Goal: Task Accomplishment & Management: Use online tool/utility

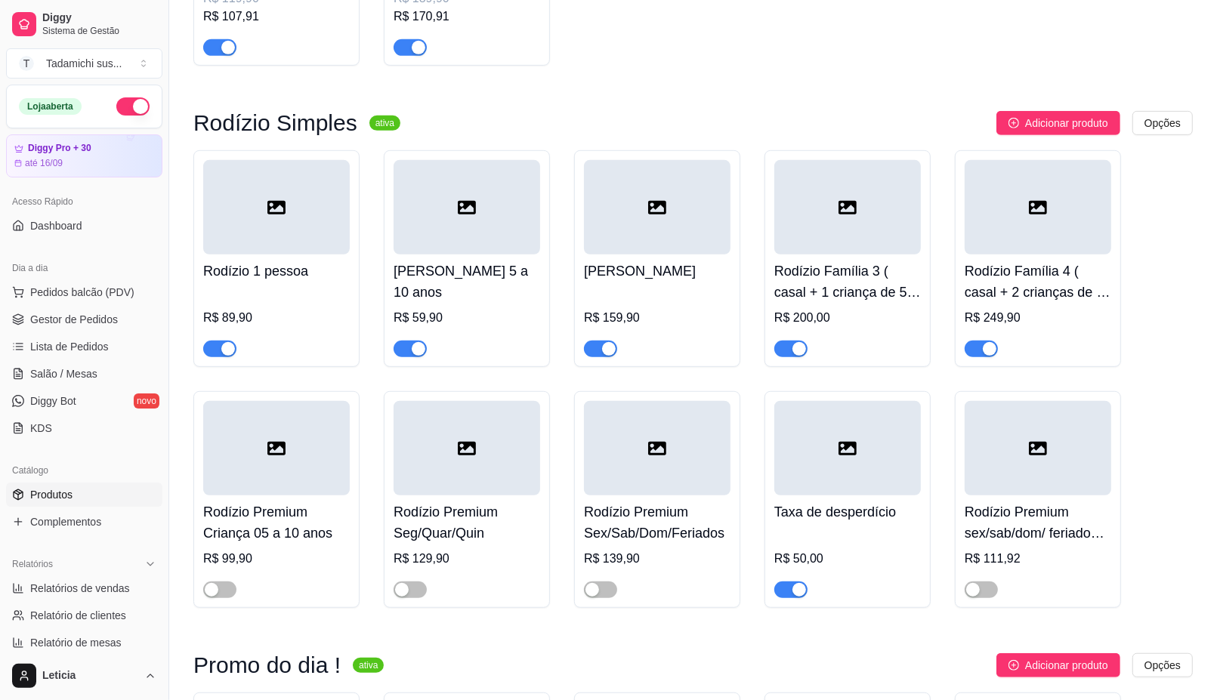
scroll to position [661, 0]
click at [74, 375] on span "Salão / Mesas" at bounding box center [63, 373] width 67 height 15
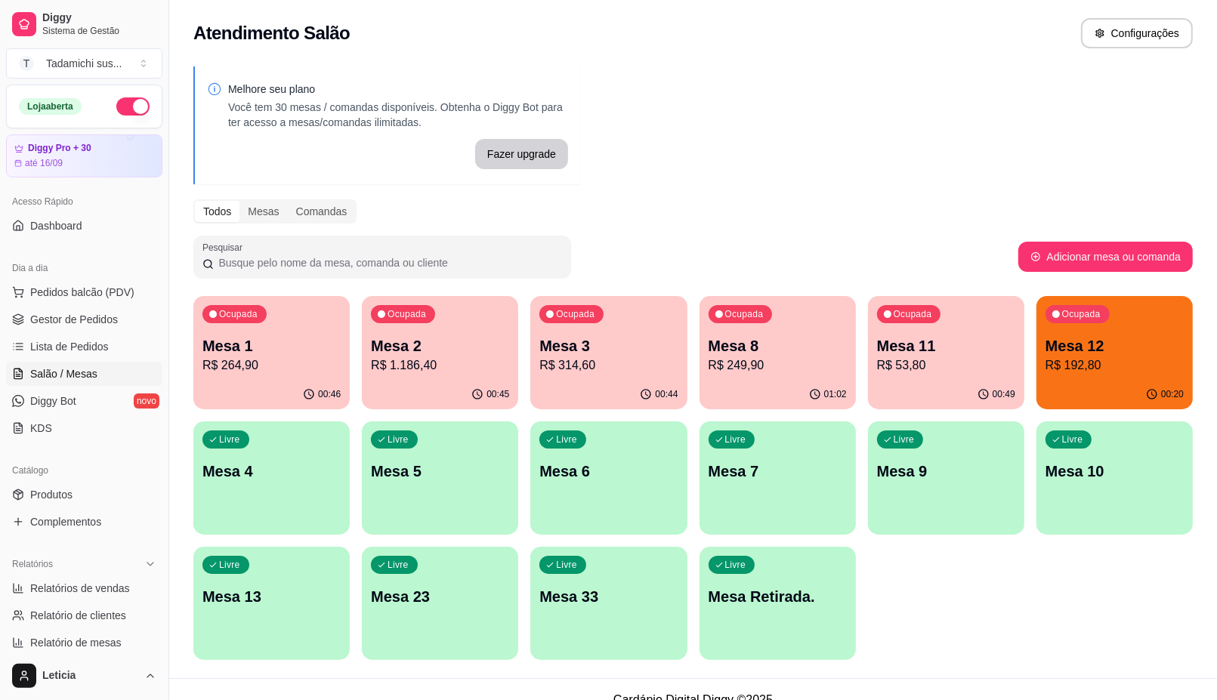
click at [904, 365] on p "R$ 53,80" at bounding box center [946, 366] width 138 height 18
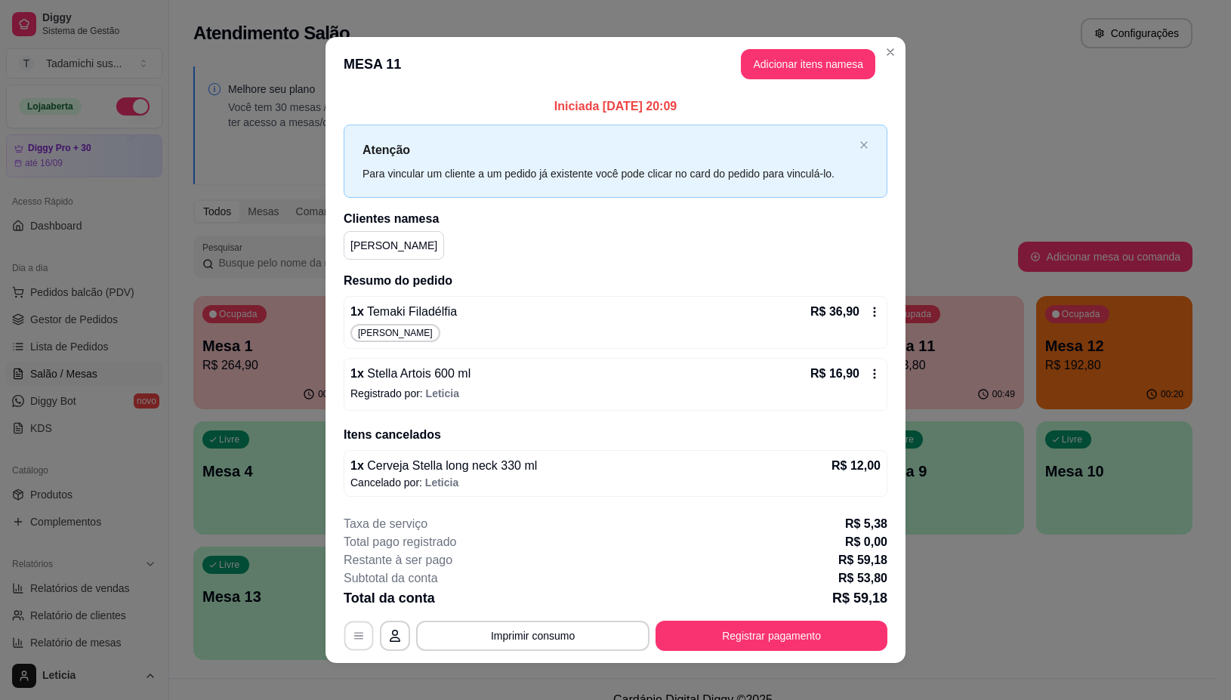
click at [360, 648] on button "button" at bounding box center [358, 636] width 29 height 29
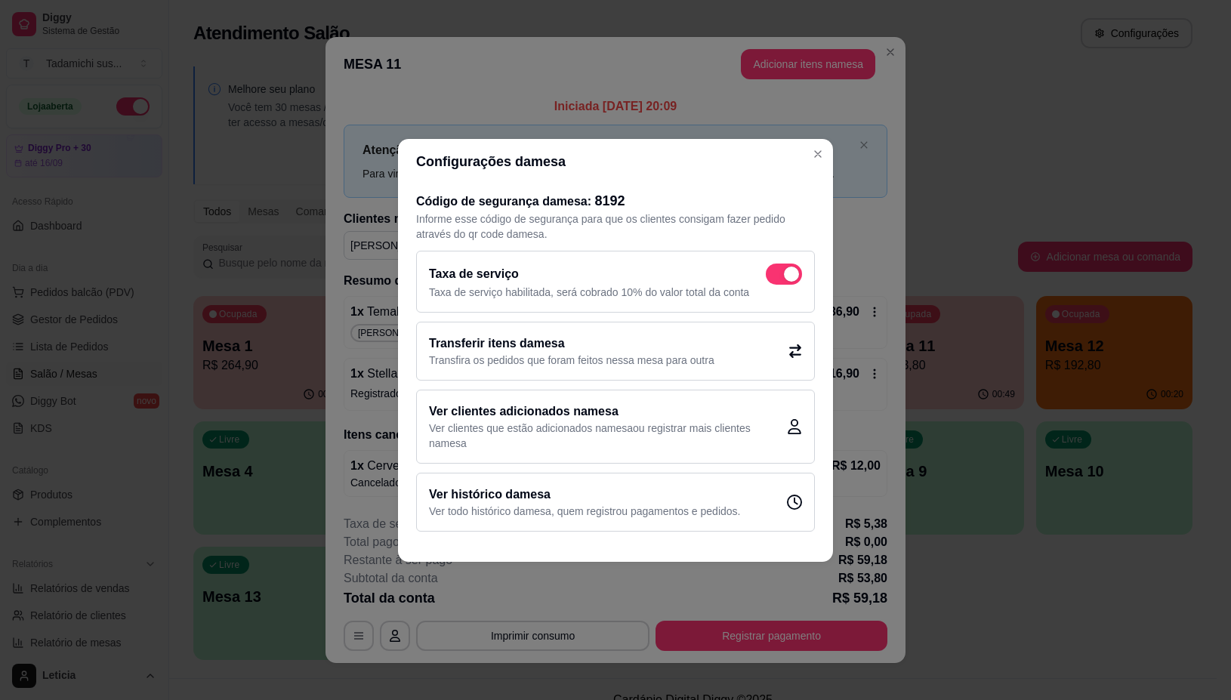
click at [782, 272] on span at bounding box center [784, 274] width 36 height 21
click at [775, 276] on input "checkbox" at bounding box center [770, 281] width 10 height 10
checkbox input "false"
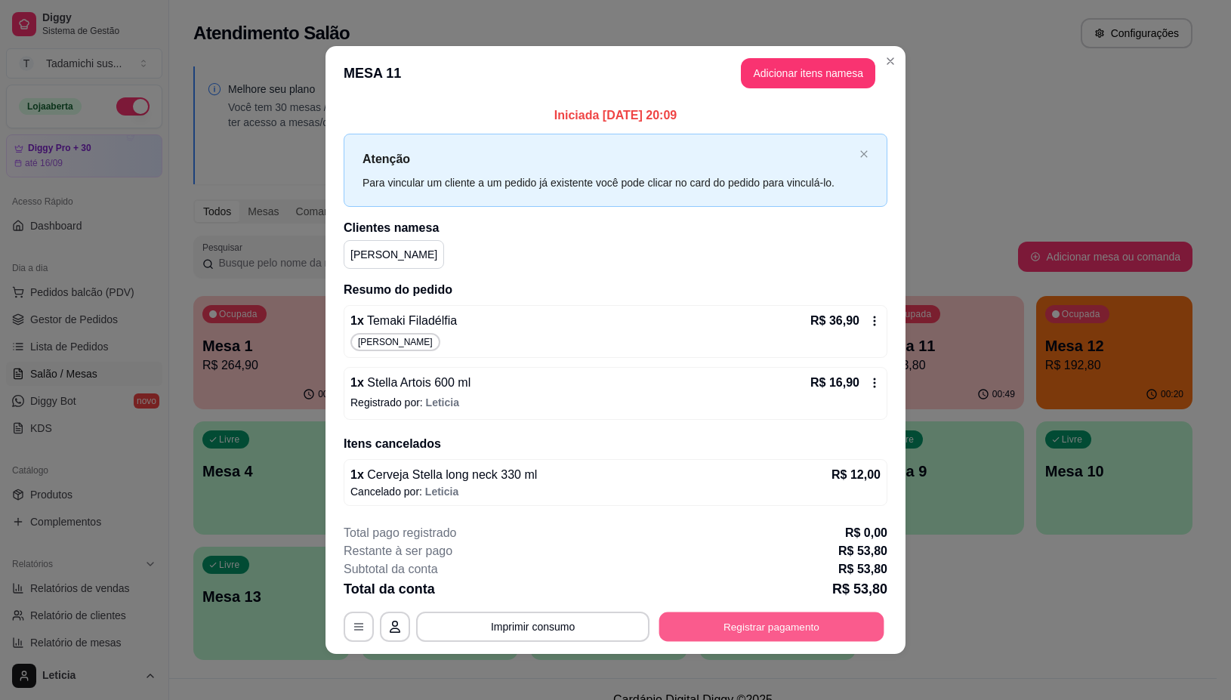
click at [774, 624] on button "Registrar pagamento" at bounding box center [772, 627] width 225 height 29
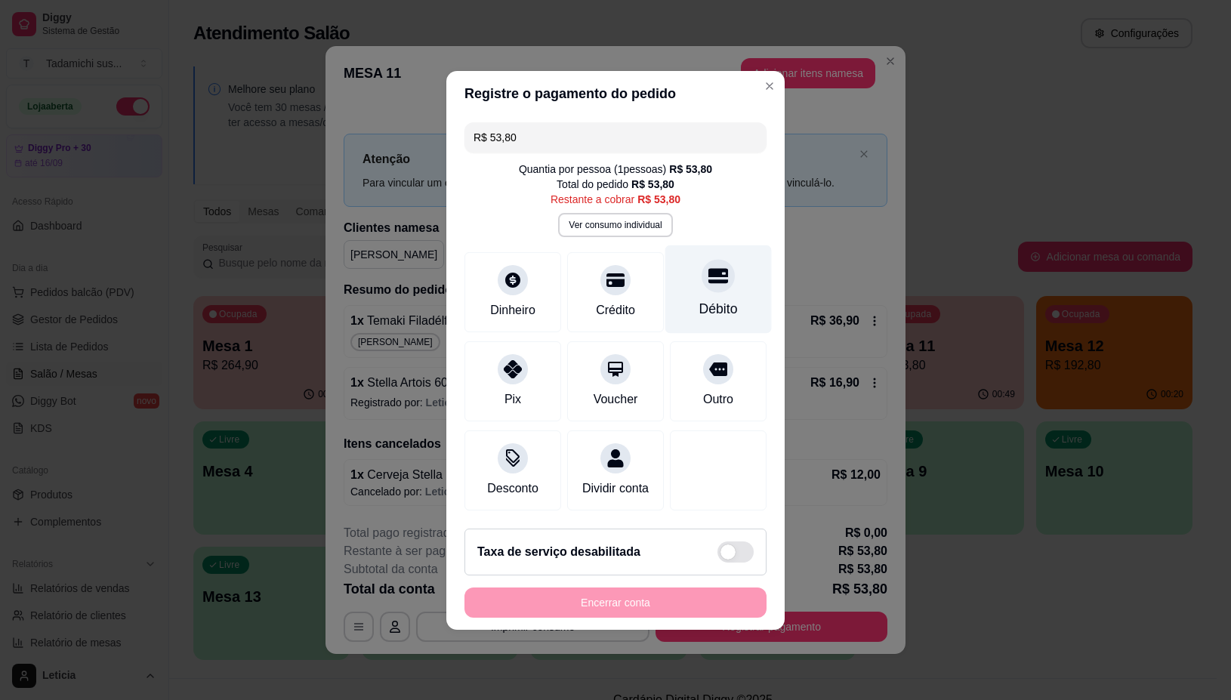
click at [702, 270] on div at bounding box center [718, 275] width 33 height 33
type input "R$ 0,00"
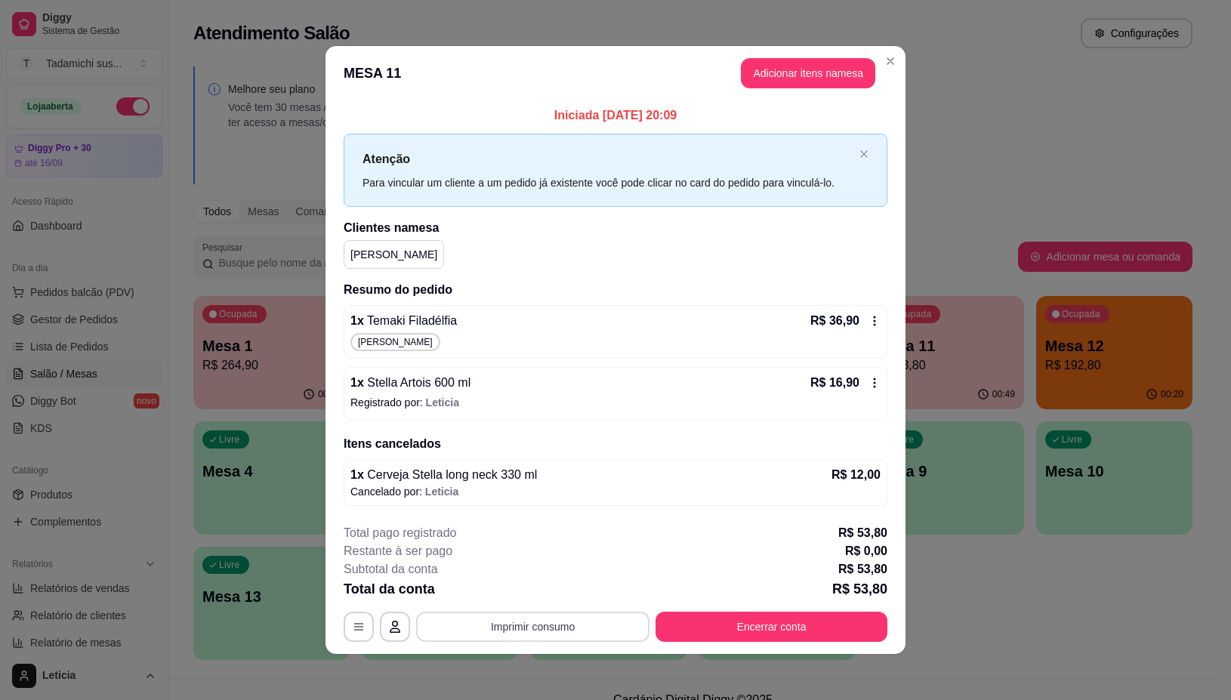
click at [526, 619] on button "Imprimir consumo" at bounding box center [532, 627] width 233 height 30
click at [523, 544] on h4 "Escolha a impressora" at bounding box center [531, 537] width 110 height 15
click at [527, 560] on button "IMPRESSORA" at bounding box center [530, 563] width 116 height 24
click at [726, 621] on button "Encerrar conta" at bounding box center [772, 627] width 232 height 30
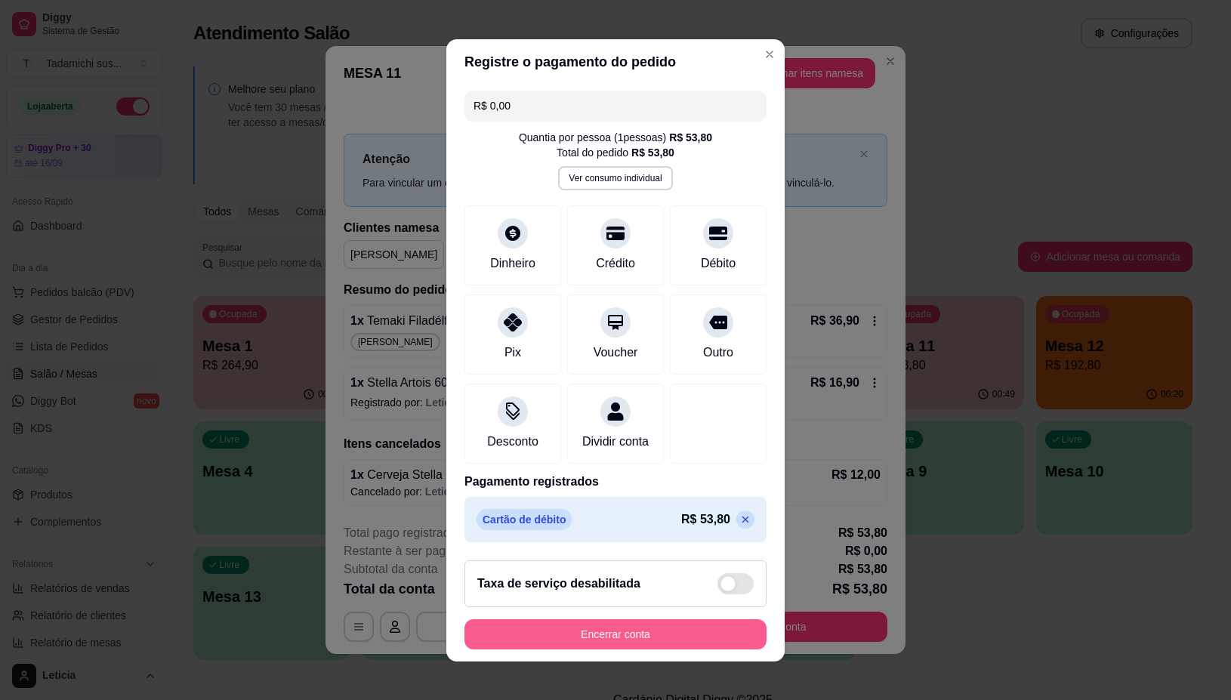
click at [682, 629] on button "Encerrar conta" at bounding box center [616, 634] width 302 height 30
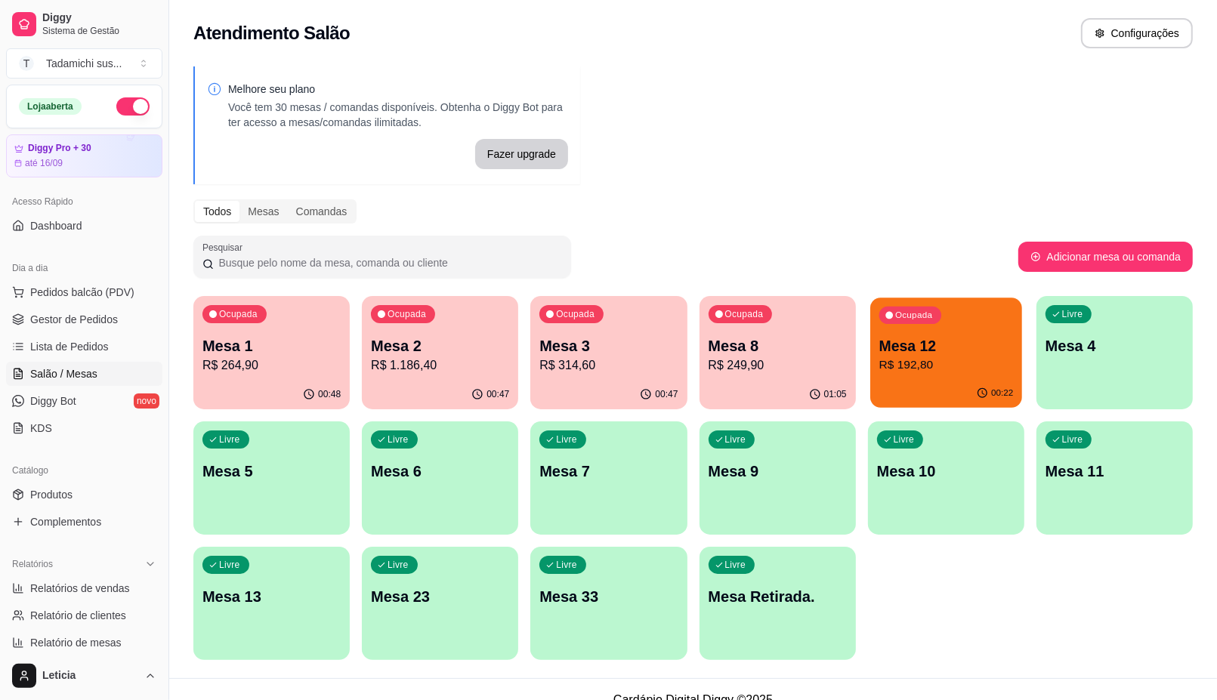
click at [959, 369] on p "R$ 192,80" at bounding box center [946, 365] width 134 height 17
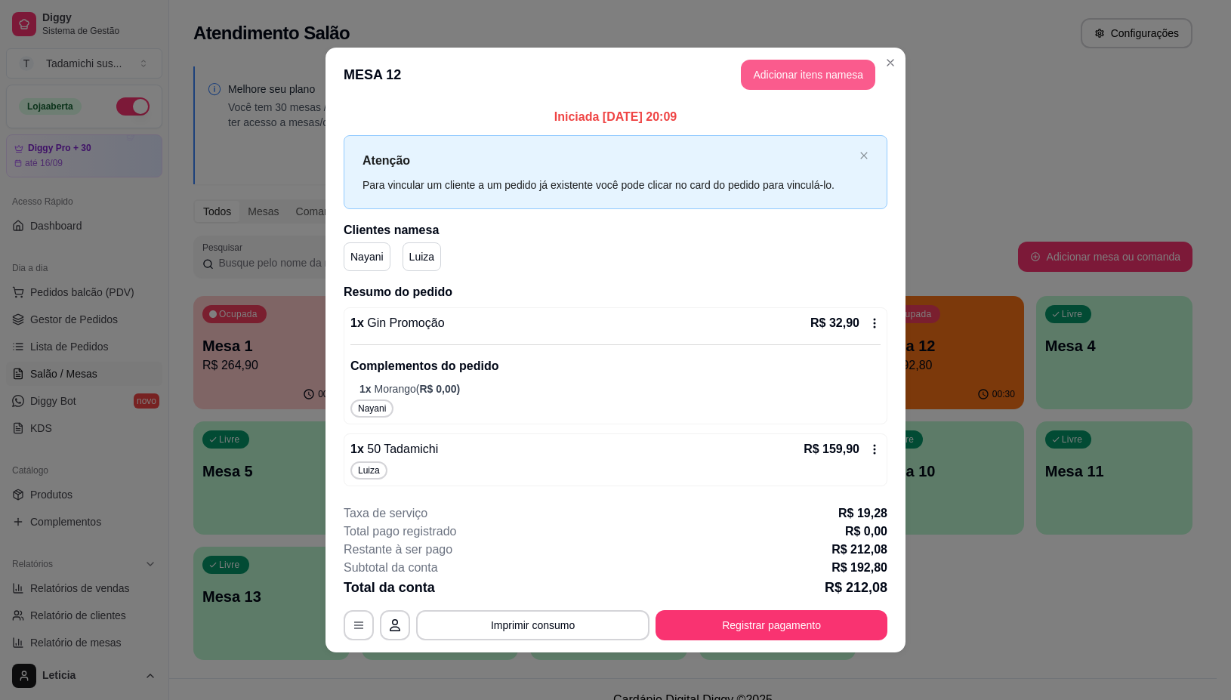
click at [797, 63] on button "Adicionar itens na mesa" at bounding box center [808, 75] width 134 height 30
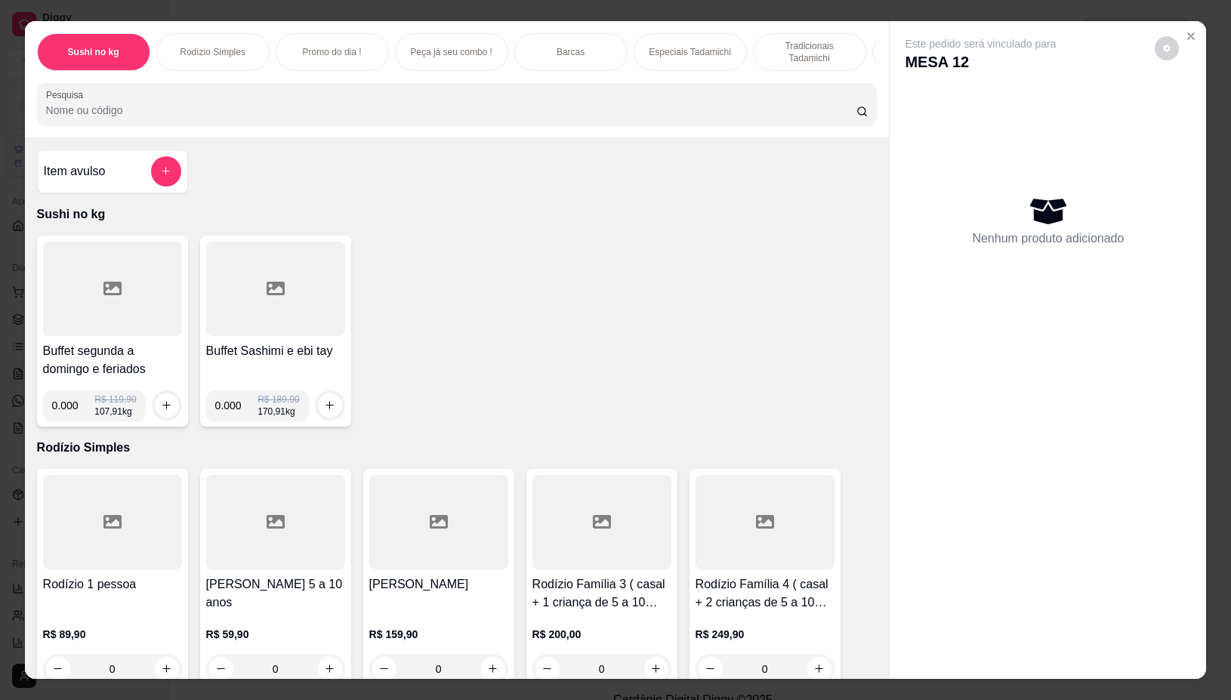
click at [743, 107] on div at bounding box center [457, 104] width 823 height 30
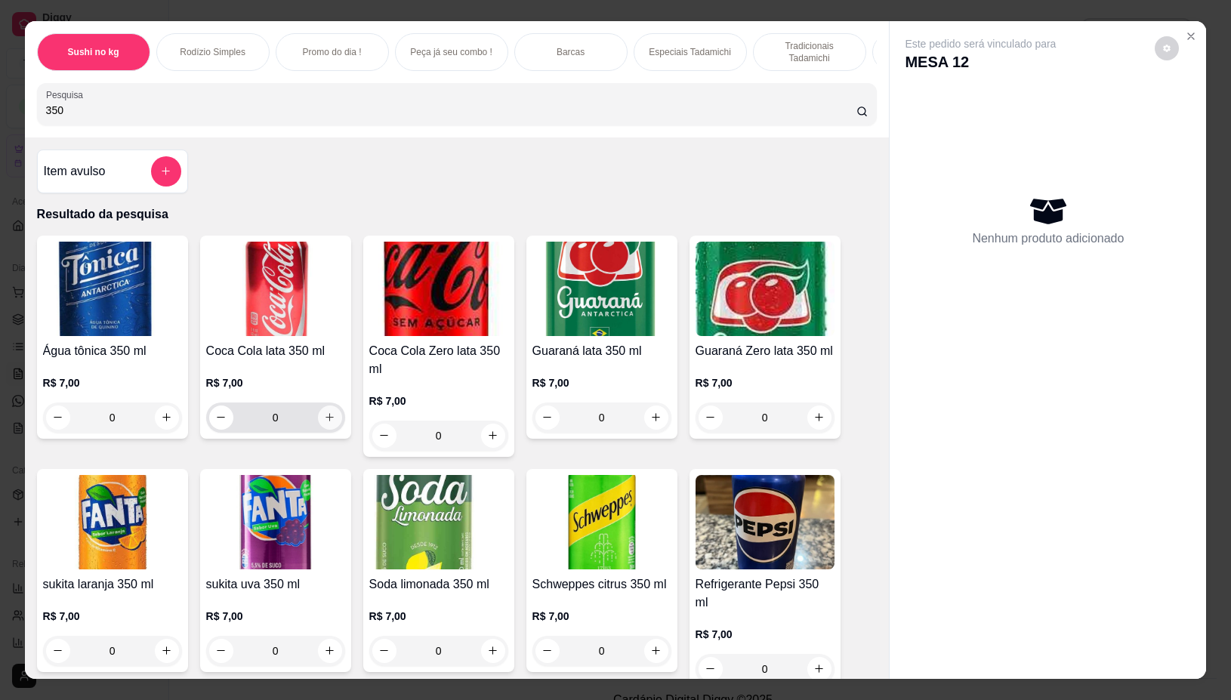
type input "350"
click at [327, 419] on icon "increase-product-quantity" at bounding box center [329, 417] width 11 height 11
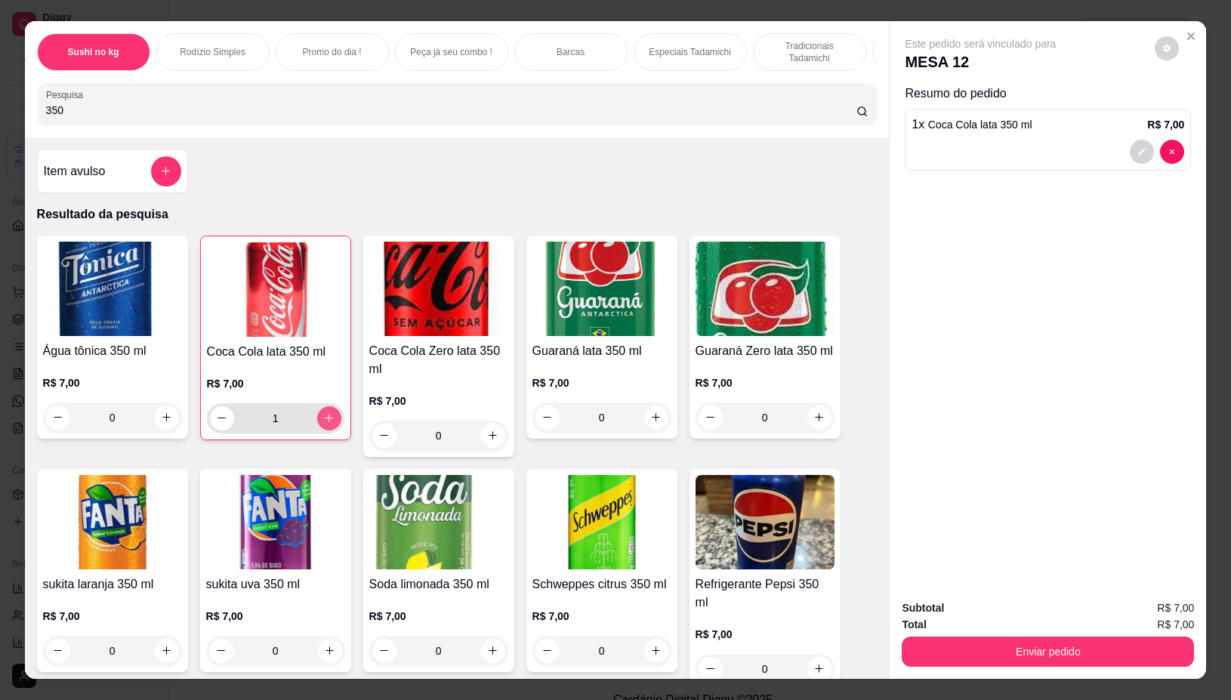
type input "1"
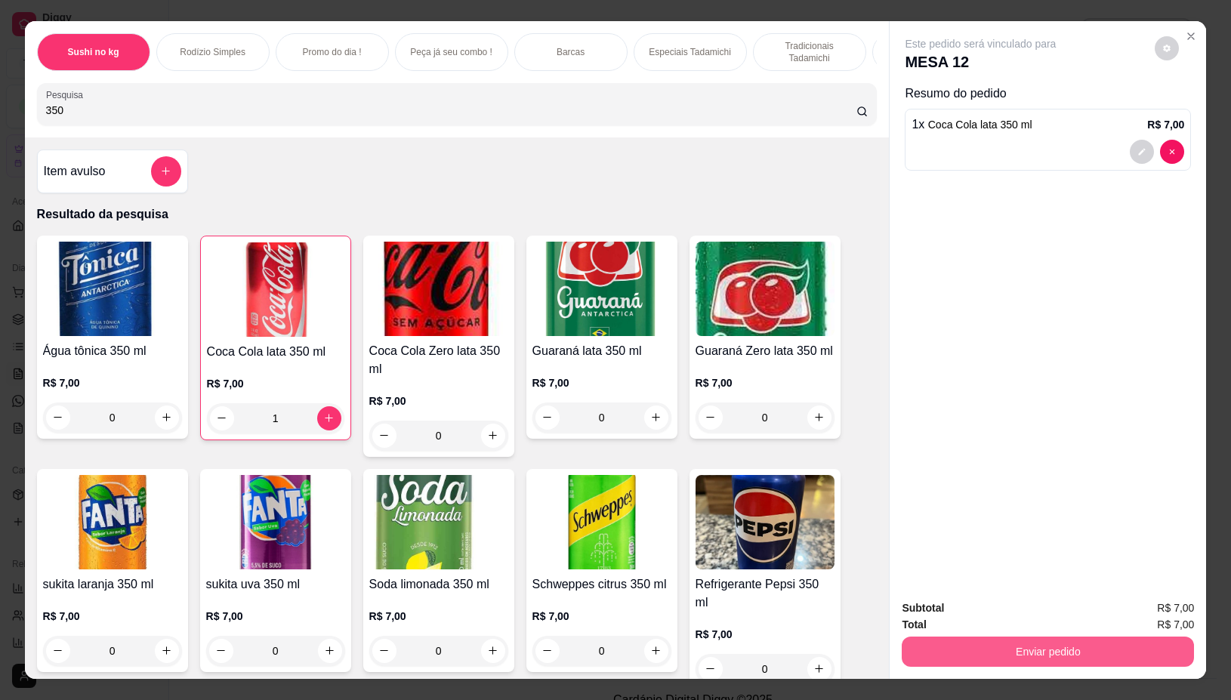
click at [1039, 646] on button "Enviar pedido" at bounding box center [1048, 652] width 292 height 30
click at [1032, 599] on button "Não registrar e enviar pedido" at bounding box center [997, 608] width 157 height 29
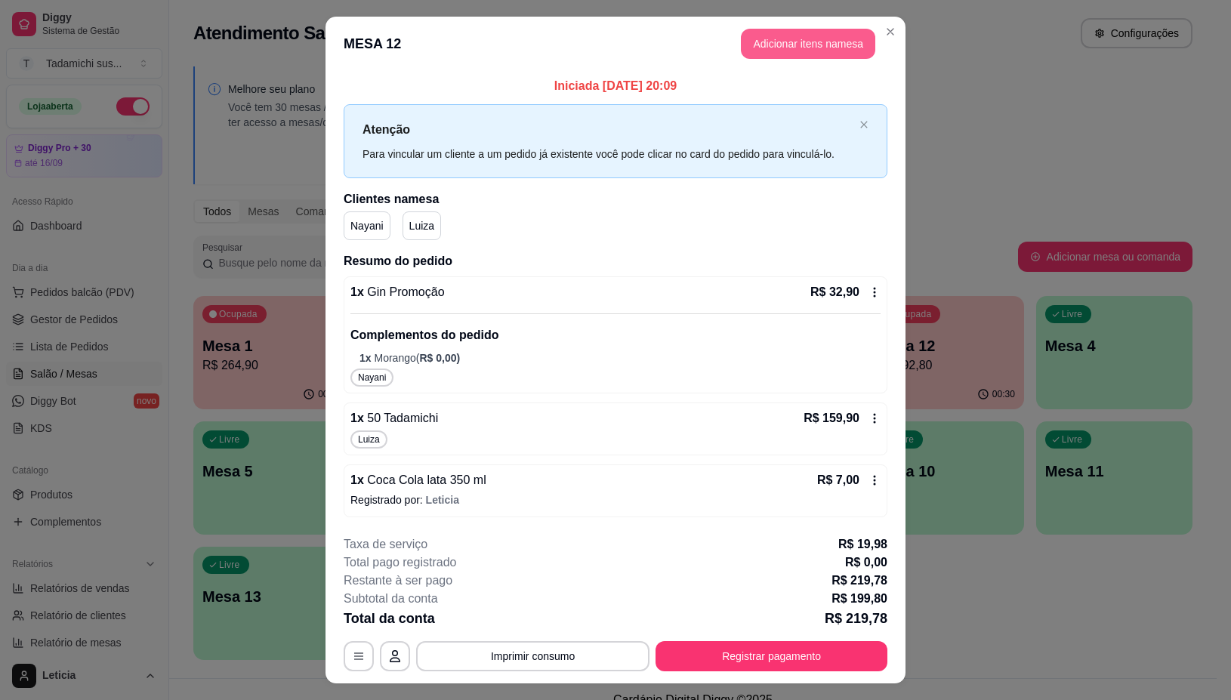
click at [829, 45] on button "Adicionar itens na mesa" at bounding box center [808, 44] width 134 height 30
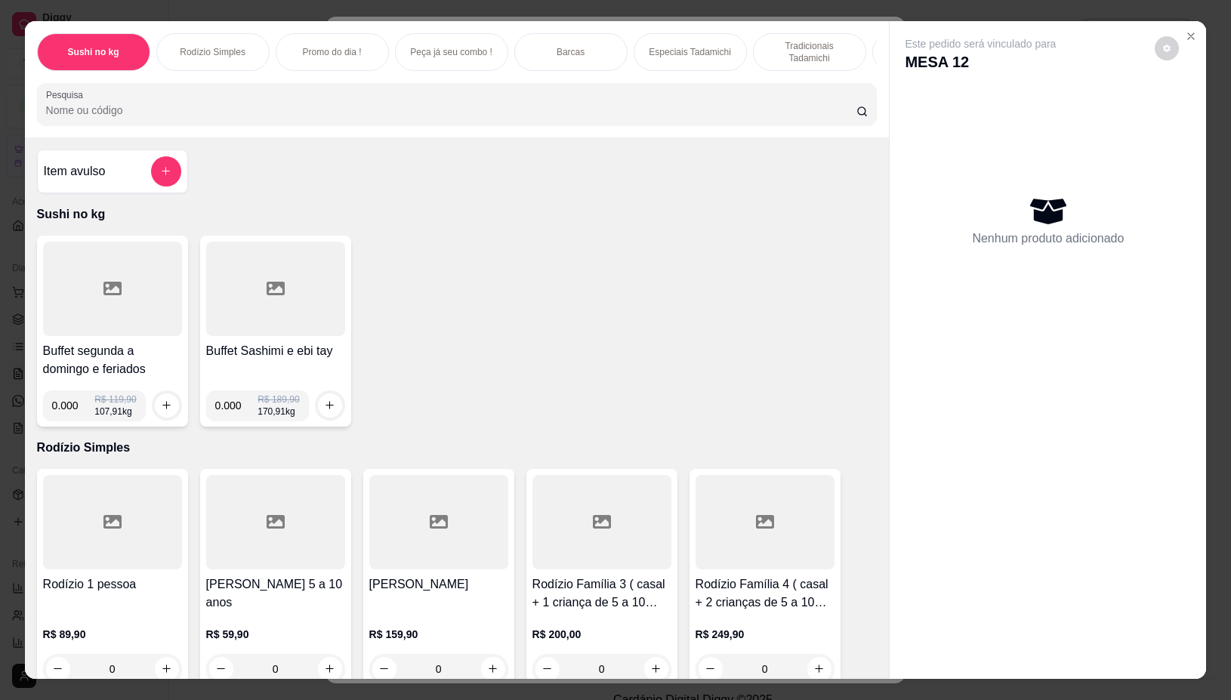
drag, startPoint x: 829, startPoint y: 45, endPoint x: 756, endPoint y: 97, distance: 89.5
click at [795, 40] on p "Tradicionais Tadamichi" at bounding box center [810, 52] width 88 height 24
click at [756, 97] on div "Pesquisa" at bounding box center [457, 104] width 841 height 42
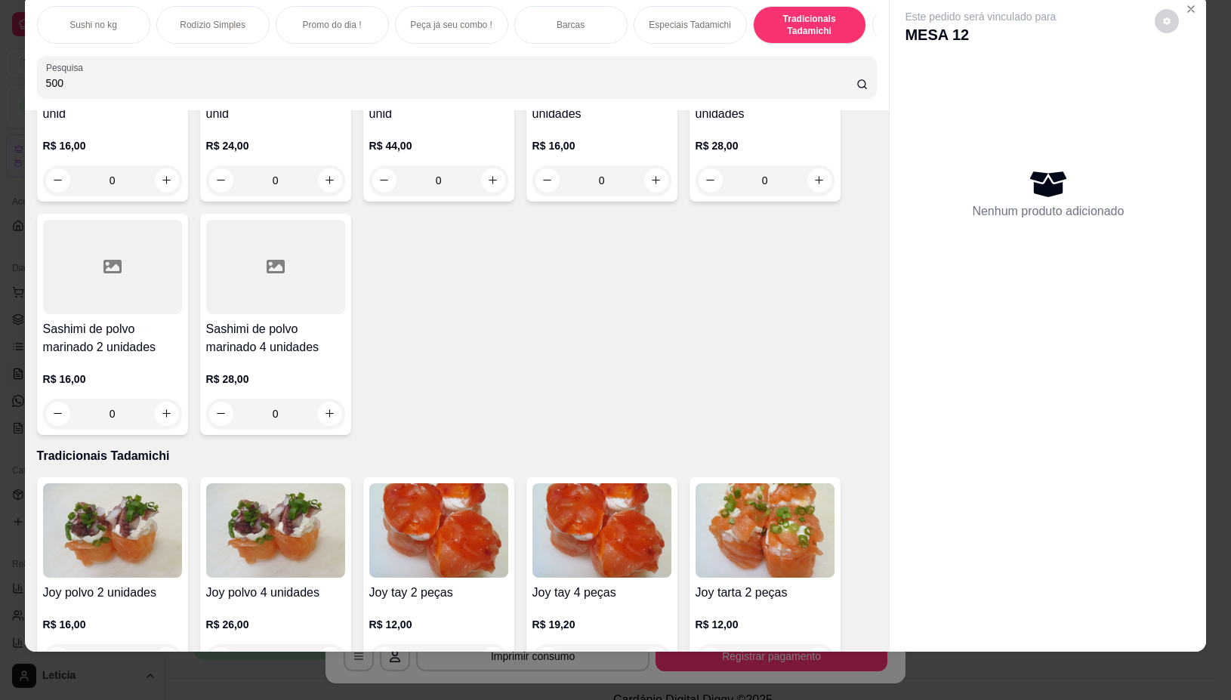
scroll to position [5376, 0]
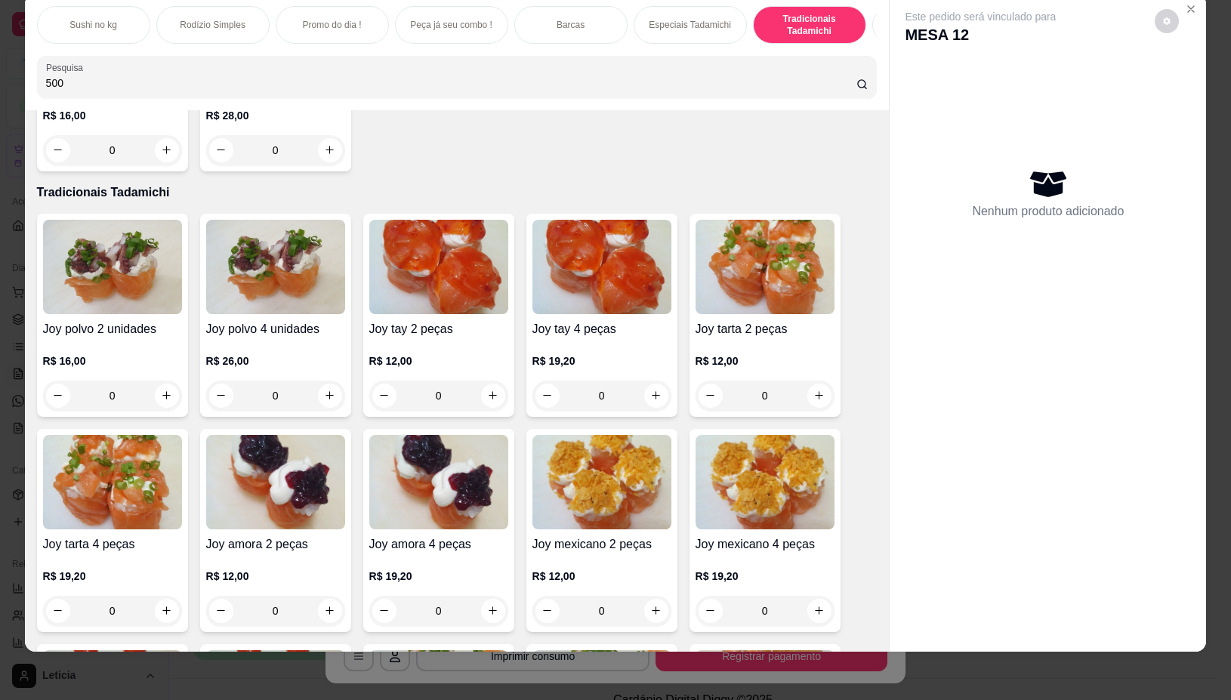
click at [718, 85] on input "500" at bounding box center [451, 83] width 811 height 15
type input "500"
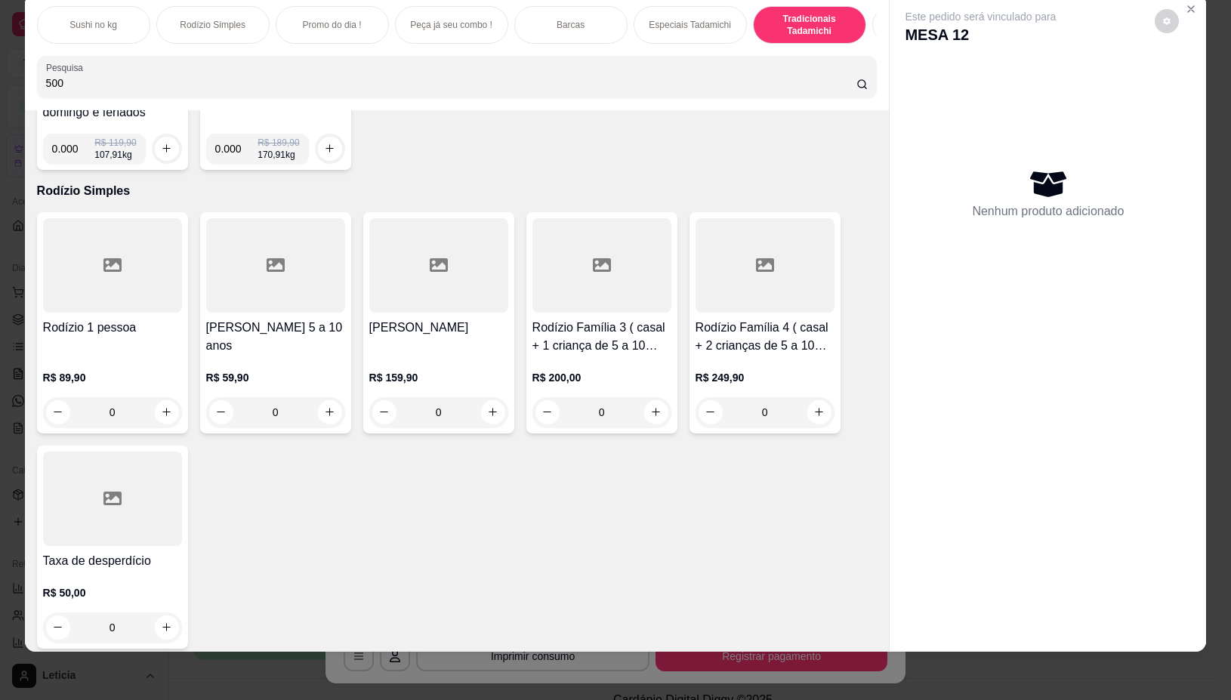
scroll to position [0, 0]
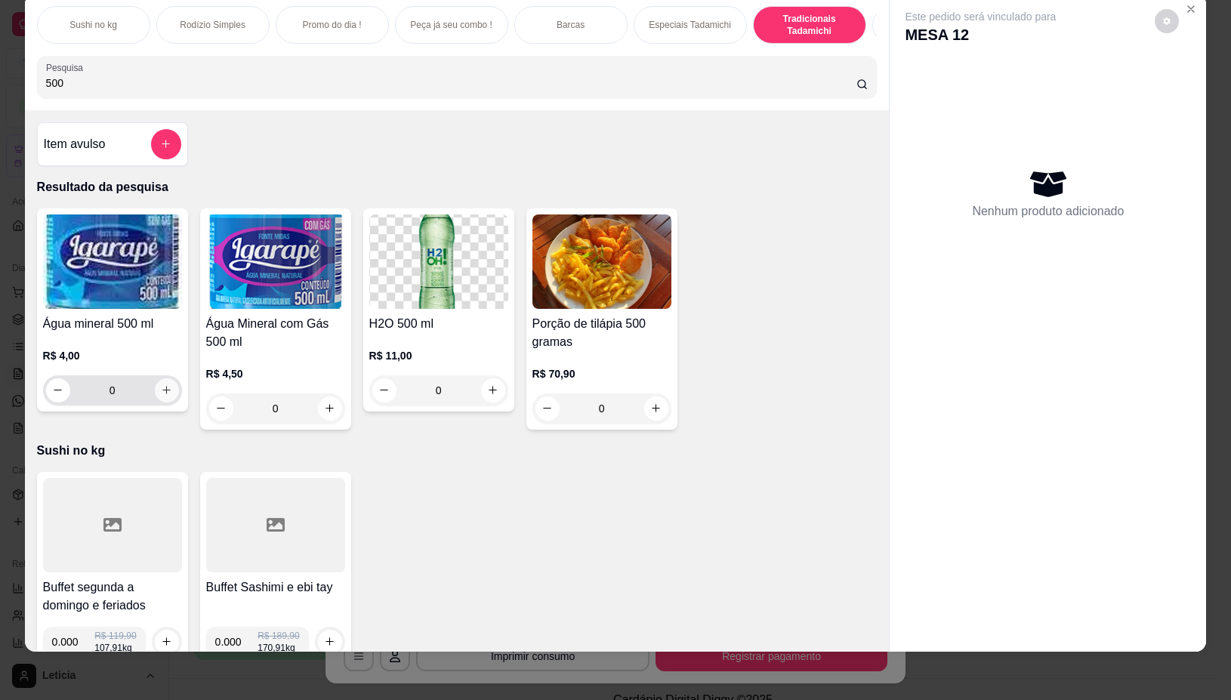
click at [159, 384] on button "increase-product-quantity" at bounding box center [167, 390] width 24 height 24
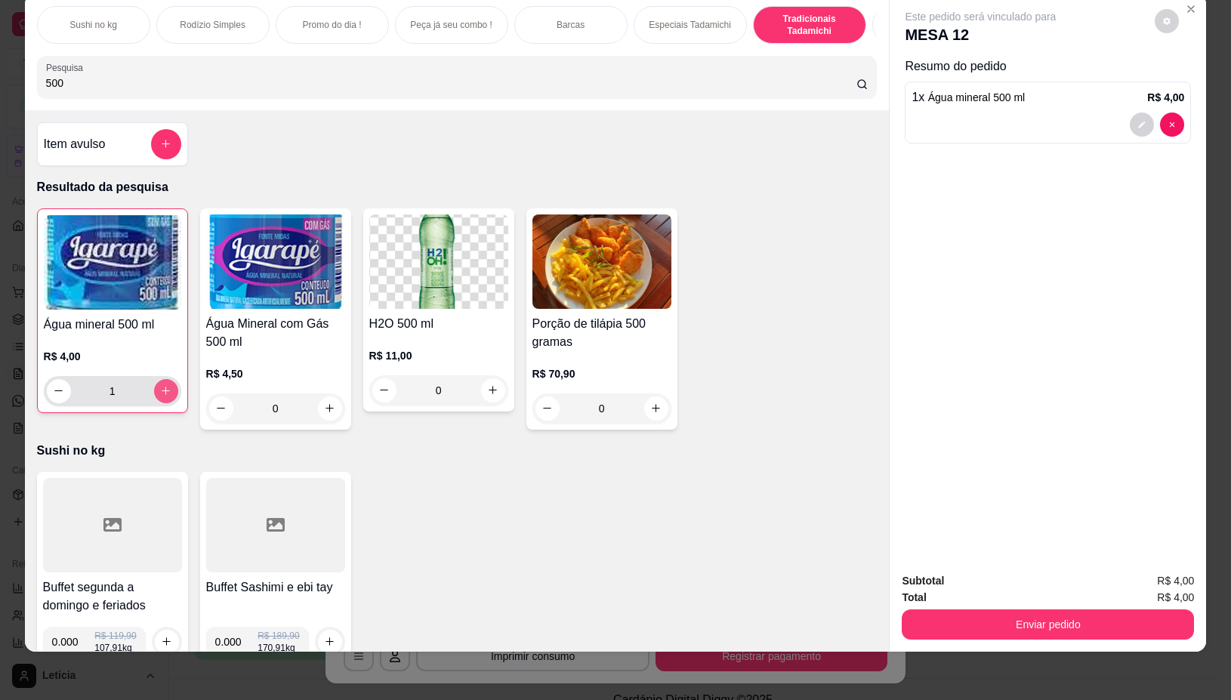
type input "1"
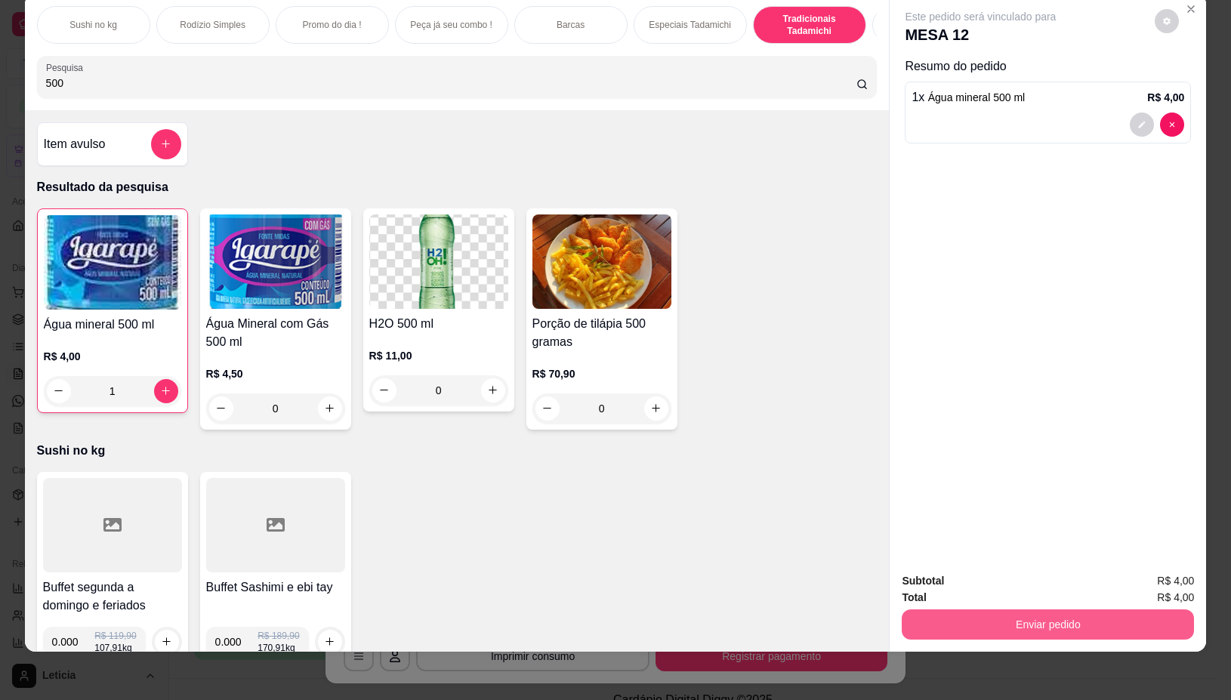
click at [1050, 610] on button "Enviar pedido" at bounding box center [1048, 625] width 292 height 30
click at [991, 578] on button "Não registrar e enviar pedido" at bounding box center [997, 574] width 157 height 29
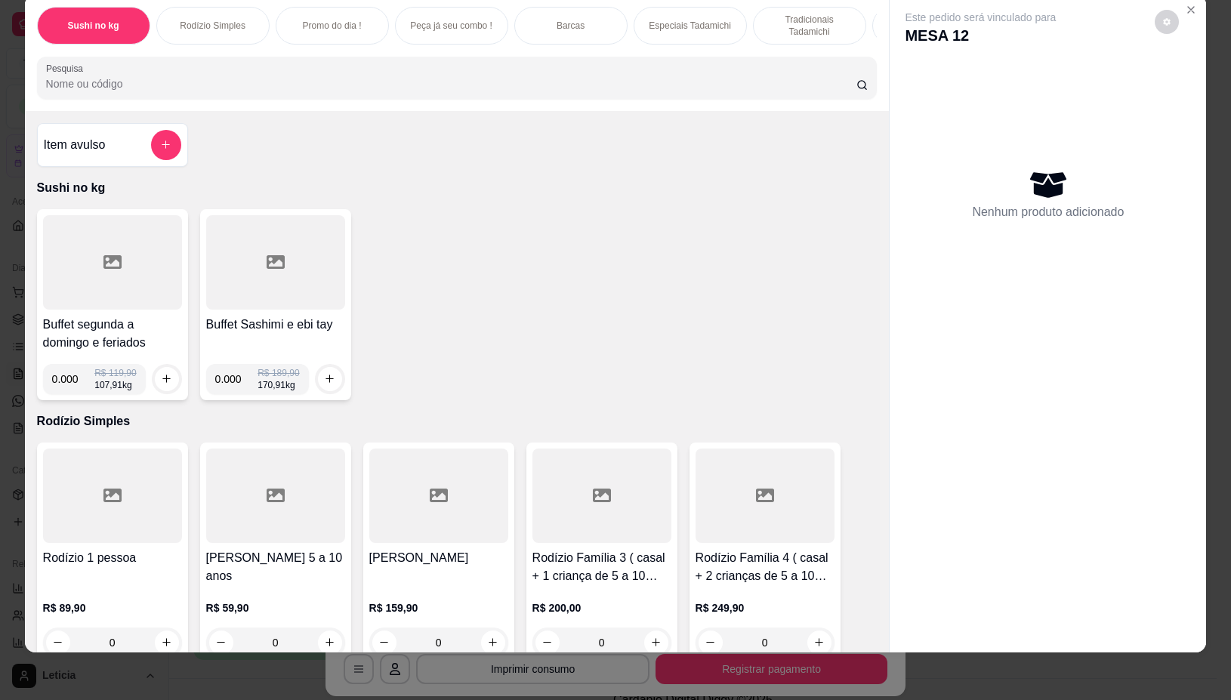
scroll to position [34, 0]
